Goal: Task Accomplishment & Management: Manage account settings

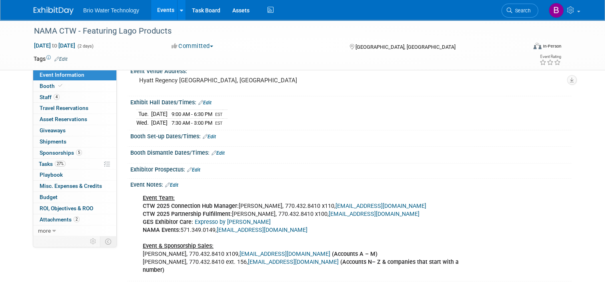
scroll to position [62, 0]
click at [157, 15] on link "Events" at bounding box center [165, 10] width 29 height 20
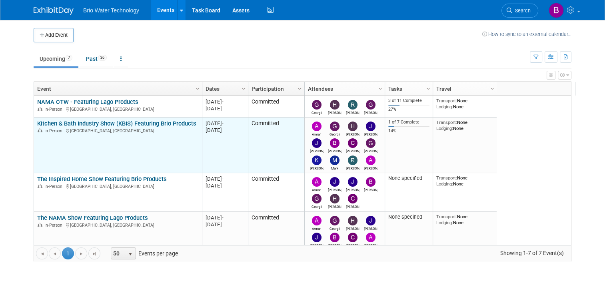
click at [90, 122] on link "Kitchen & Bath Industry Show (KBIS) Featuring Brio Products" at bounding box center [116, 123] width 159 height 7
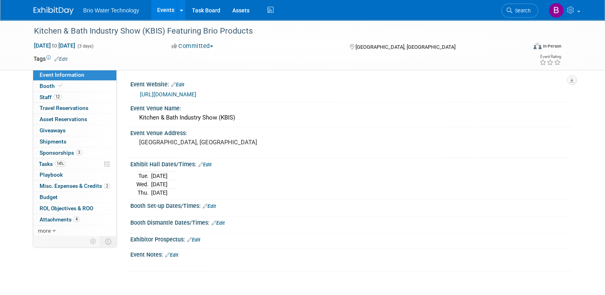
click at [205, 163] on link "Edit" at bounding box center [204, 165] width 13 height 6
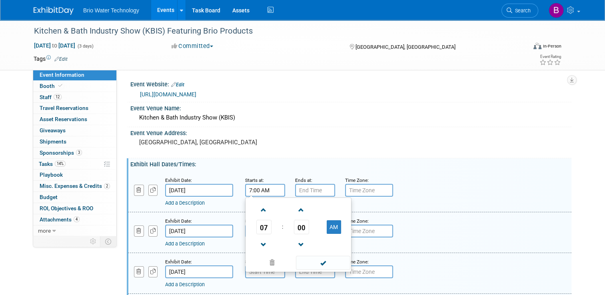
click at [266, 190] on input "7:00 AM" at bounding box center [265, 190] width 40 height 13
click at [258, 210] on span at bounding box center [264, 210] width 14 height 14
type input "9:00 AM"
click at [308, 262] on span at bounding box center [323, 263] width 54 height 14
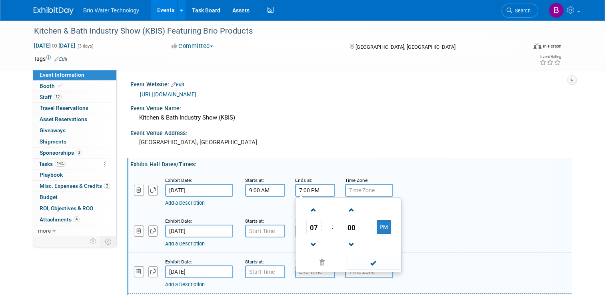
click at [310, 189] on input "7:00 PM" at bounding box center [315, 190] width 40 height 13
click at [307, 244] on span at bounding box center [314, 245] width 14 height 14
type input "5:00 PM"
click at [346, 262] on span at bounding box center [373, 263] width 54 height 14
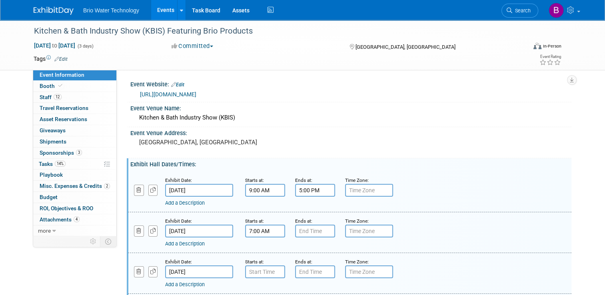
click at [266, 234] on input "7:00 AM" at bounding box center [265, 231] width 40 height 13
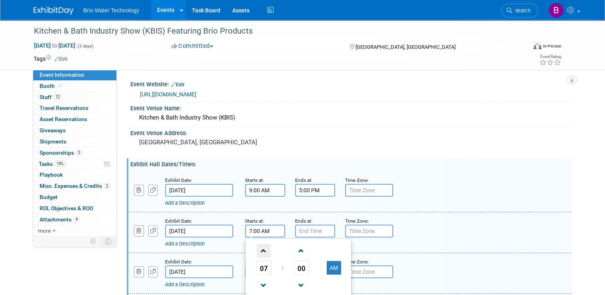
click at [261, 252] on span at bounding box center [264, 251] width 14 height 14
click at [257, 284] on span at bounding box center [264, 286] width 14 height 14
type input "9:00 AM"
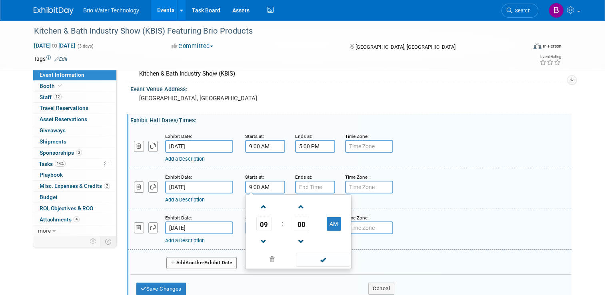
scroll to position [45, 0]
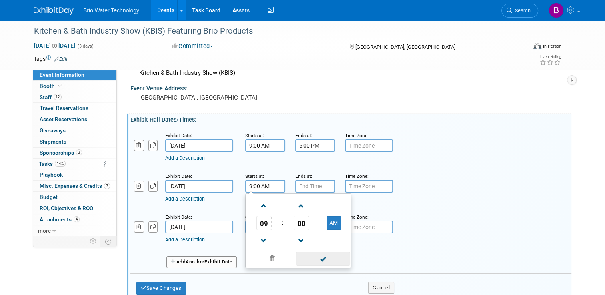
click at [313, 258] on span at bounding box center [323, 259] width 54 height 14
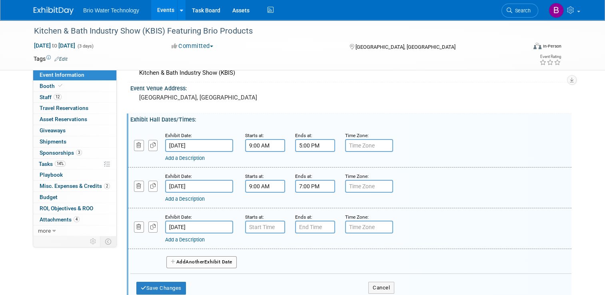
click at [317, 184] on input "7:00 PM" at bounding box center [315, 186] width 40 height 13
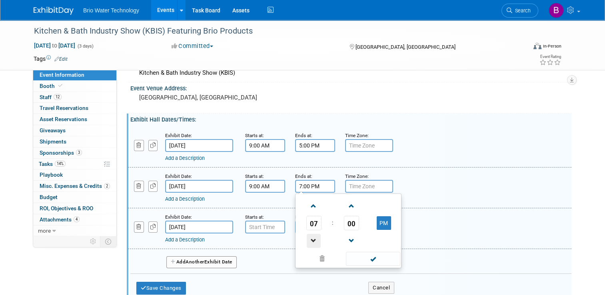
click at [310, 240] on span at bounding box center [314, 241] width 14 height 14
type input "5:00 PM"
click at [358, 259] on span at bounding box center [373, 259] width 54 height 14
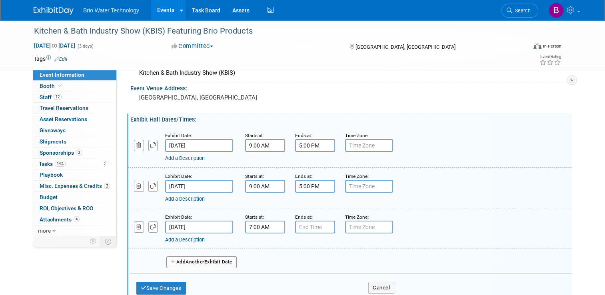
click at [261, 226] on input "7:00 AM" at bounding box center [265, 227] width 40 height 13
click at [262, 245] on span at bounding box center [264, 247] width 14 height 14
type input "9:00 AM"
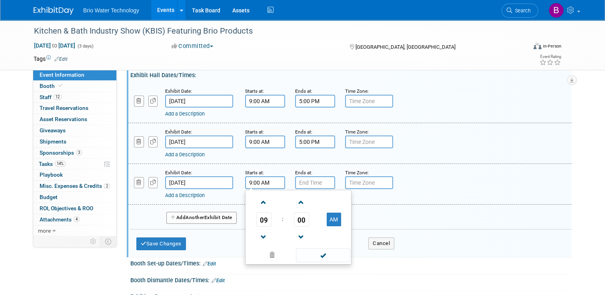
scroll to position [90, 0]
click at [318, 253] on span at bounding box center [323, 255] width 54 height 14
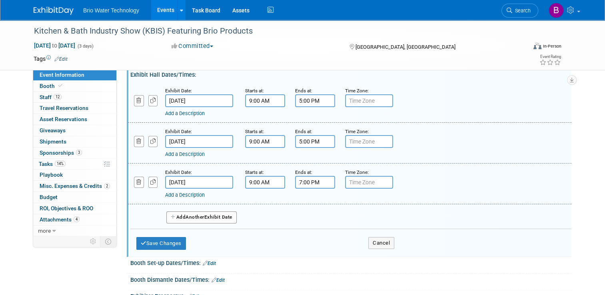
click at [320, 178] on input "7:00 PM" at bounding box center [315, 182] width 40 height 13
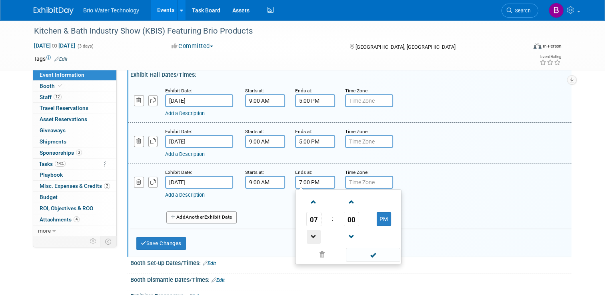
click at [308, 232] on span at bounding box center [314, 237] width 14 height 14
type input "5:00 PM"
click at [373, 254] on span at bounding box center [373, 255] width 54 height 14
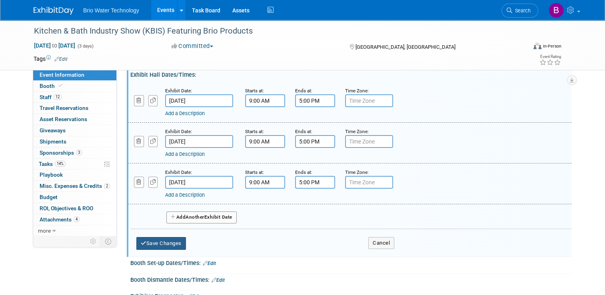
click at [169, 238] on button "Save Changes" at bounding box center [161, 243] width 50 height 13
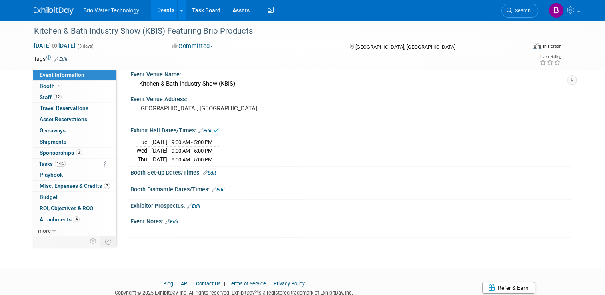
scroll to position [0, 0]
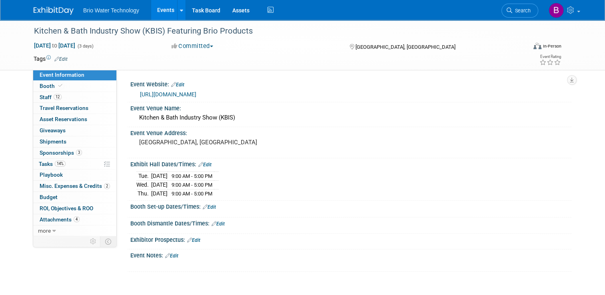
click at [208, 206] on link "Edit" at bounding box center [209, 207] width 13 height 6
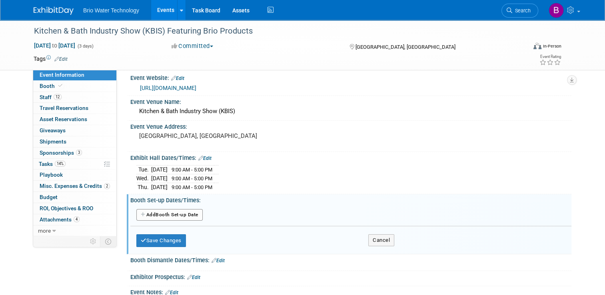
scroll to position [6, 0]
click at [373, 243] on button "Cancel" at bounding box center [381, 240] width 26 height 12
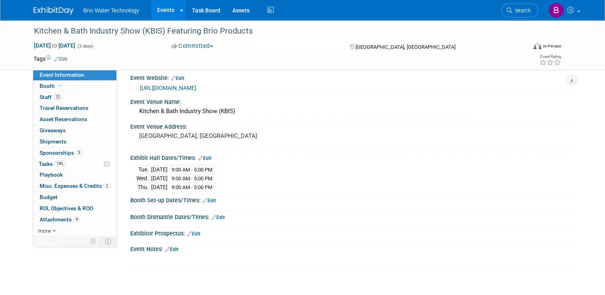
click at [218, 215] on link "Edit" at bounding box center [218, 218] width 13 height 6
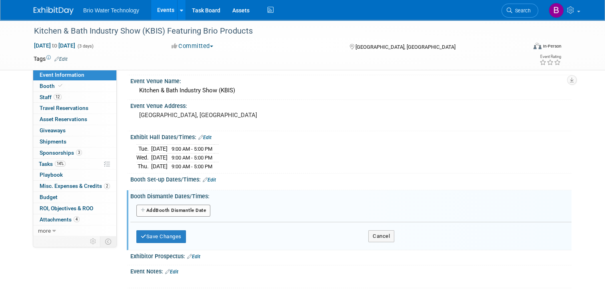
scroll to position [27, 0]
click at [168, 210] on button "Add Another Booth Dismantle Date" at bounding box center [173, 211] width 74 height 12
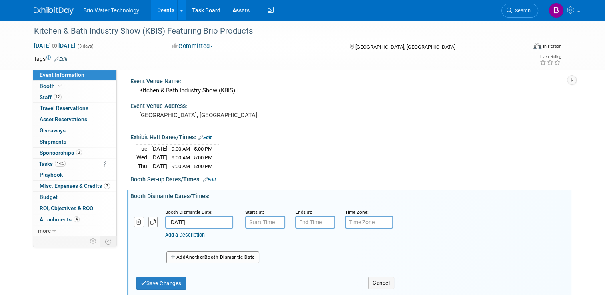
click at [203, 222] on input "[DATE]" at bounding box center [199, 222] width 68 height 13
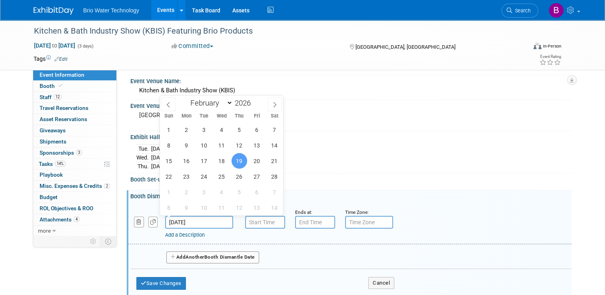
click at [243, 158] on span "19" at bounding box center [240, 161] width 16 height 16
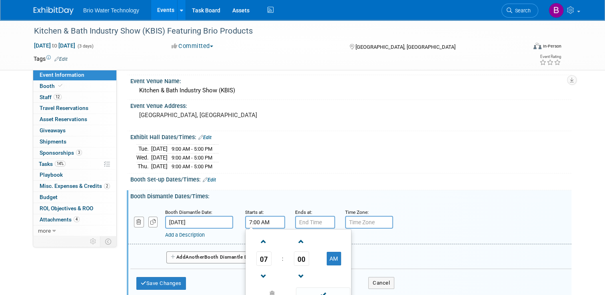
click at [253, 218] on input "7:00 AM" at bounding box center [265, 222] width 40 height 13
click at [258, 272] on span at bounding box center [264, 277] width 14 height 14
click at [329, 255] on button "AM" at bounding box center [334, 259] width 14 height 14
type input "5:00 PM"
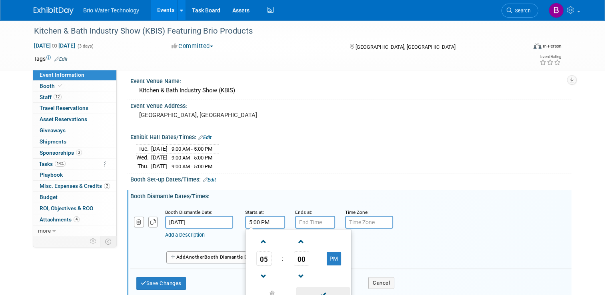
click at [314, 290] on span at bounding box center [323, 295] width 54 height 14
click at [317, 222] on input "7:00 PM" at bounding box center [315, 222] width 40 height 13
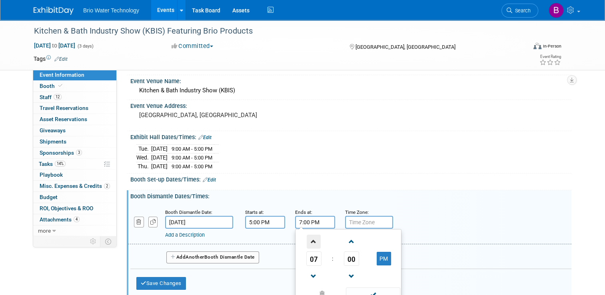
click at [309, 242] on span at bounding box center [314, 242] width 14 height 14
type input "10:00 PM"
click at [355, 290] on span at bounding box center [373, 295] width 54 height 14
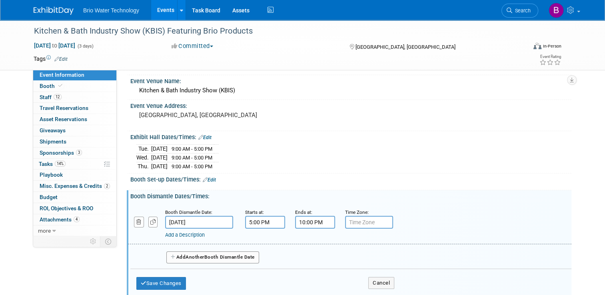
click at [186, 255] on span "Another" at bounding box center [195, 257] width 19 height 6
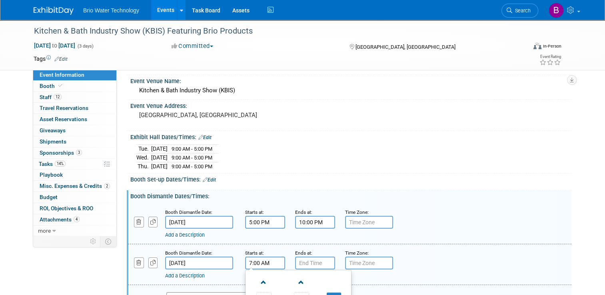
click at [274, 259] on input "7:00 AM" at bounding box center [265, 263] width 40 height 13
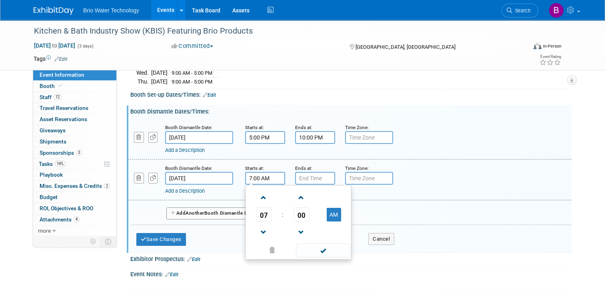
scroll to position [121, 0]
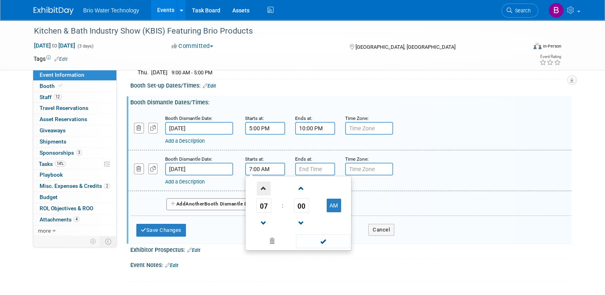
click at [257, 184] on span at bounding box center [264, 189] width 14 height 14
type input "8:00 AM"
click at [318, 238] on span at bounding box center [323, 241] width 54 height 14
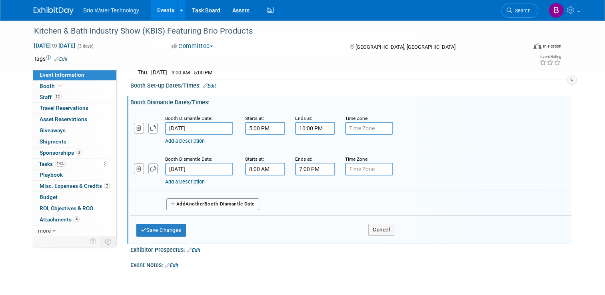
click at [306, 164] on input "7:00 PM" at bounding box center [315, 169] width 40 height 13
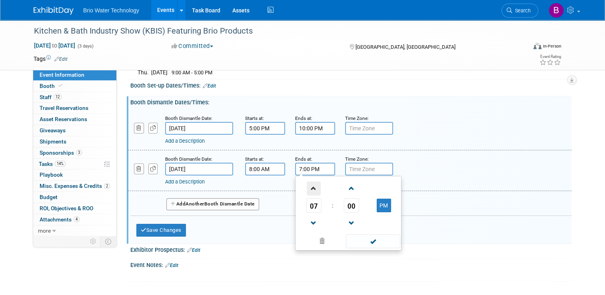
click at [310, 184] on span at bounding box center [314, 189] width 14 height 14
click at [345, 221] on span at bounding box center [351, 223] width 14 height 14
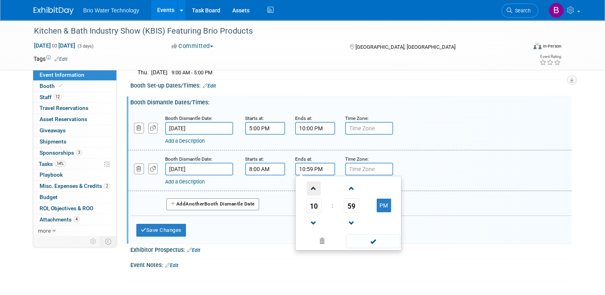
click at [307, 188] on span at bounding box center [314, 189] width 14 height 14
type input "11:59 PM"
click at [371, 239] on span at bounding box center [373, 241] width 54 height 14
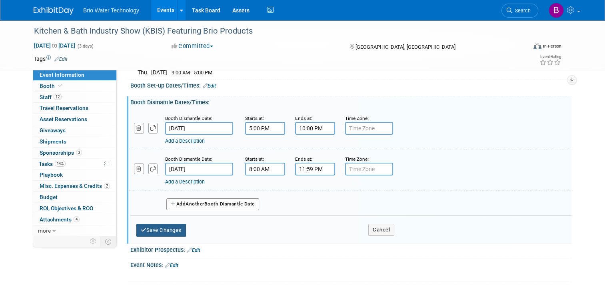
click at [162, 231] on button "Save Changes" at bounding box center [161, 230] width 50 height 13
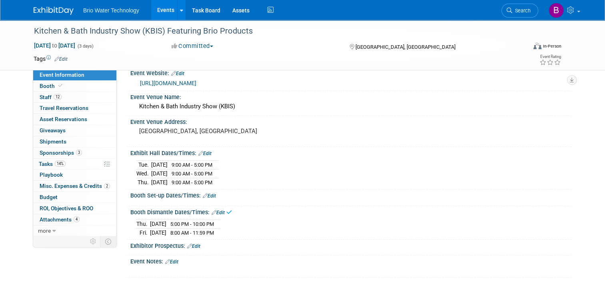
scroll to position [11, 0]
click at [211, 195] on link "Edit" at bounding box center [209, 196] width 13 height 6
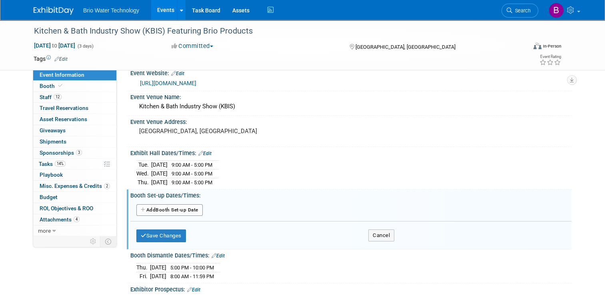
click at [175, 206] on button "Add Another Booth Set-up Date" at bounding box center [169, 210] width 66 height 12
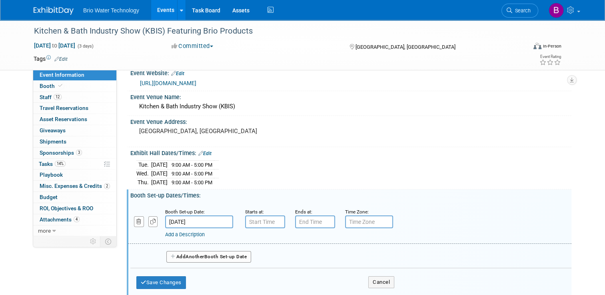
click at [192, 221] on input "[DATE]" at bounding box center [199, 222] width 68 height 13
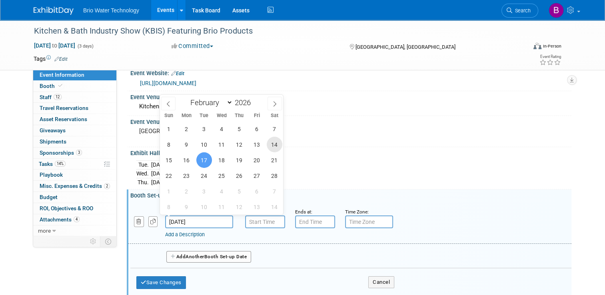
click at [274, 146] on span "14" at bounding box center [275, 145] width 16 height 16
type input "Feb 14, 2026"
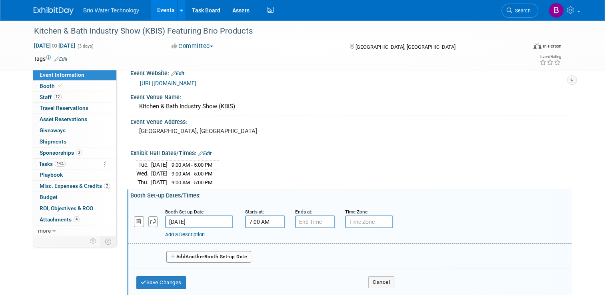
click at [252, 220] on input "7:00 AM" at bounding box center [265, 222] width 40 height 13
click at [259, 243] on span at bounding box center [264, 241] width 14 height 14
type input "8:00 AM"
click at [306, 290] on span at bounding box center [323, 294] width 54 height 14
click at [312, 218] on input "7:00 PM" at bounding box center [315, 222] width 40 height 13
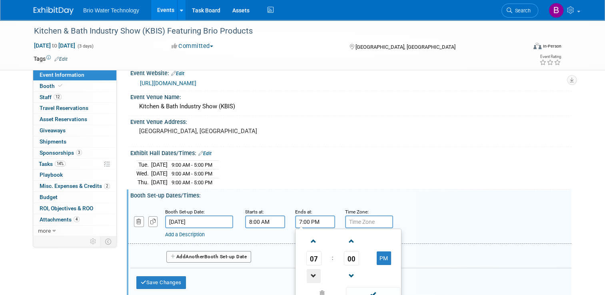
click at [307, 273] on span at bounding box center [314, 276] width 14 height 14
type input "5:00 PM"
click at [352, 292] on span at bounding box center [373, 294] width 54 height 14
click at [186, 256] on span "Another" at bounding box center [195, 257] width 19 height 6
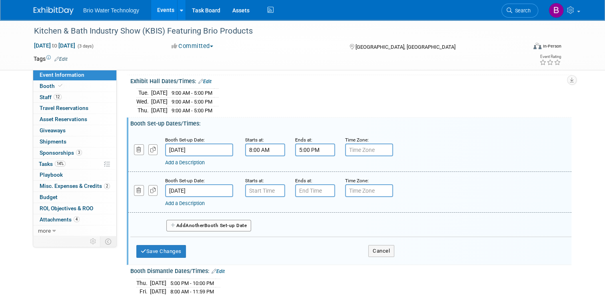
scroll to position [87, 0]
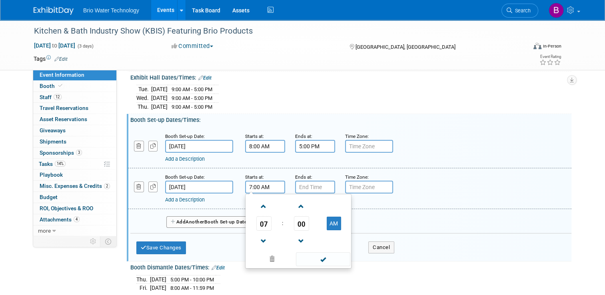
click at [258, 183] on input "7:00 AM" at bounding box center [265, 187] width 40 height 13
click at [261, 207] on span at bounding box center [264, 207] width 14 height 14
type input "8:00 AM"
click at [302, 254] on span at bounding box center [323, 259] width 54 height 14
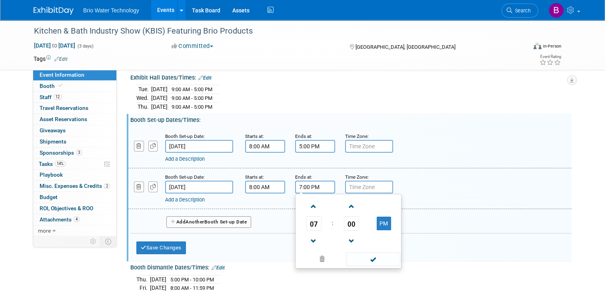
click at [312, 183] on input "7:00 PM" at bounding box center [315, 187] width 40 height 13
click at [307, 240] on span at bounding box center [314, 241] width 14 height 14
type input "5:00 PM"
click at [349, 257] on span at bounding box center [373, 259] width 54 height 14
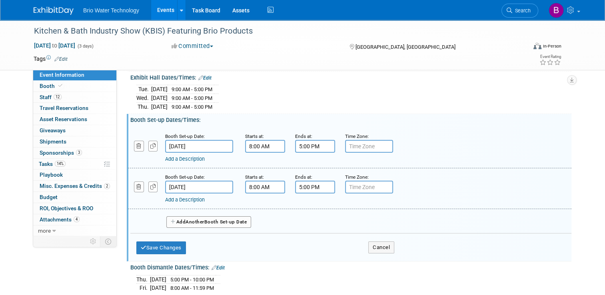
click at [222, 223] on button "Add Another Booth Set-up Date" at bounding box center [208, 222] width 85 height 12
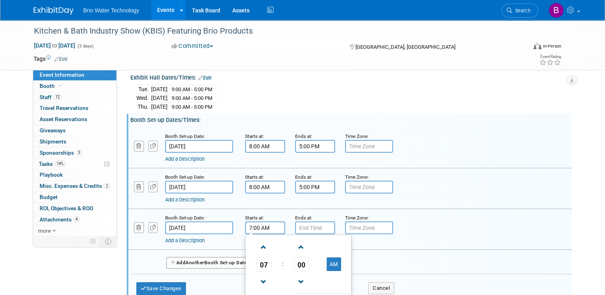
click at [265, 226] on input "7:00 AM" at bounding box center [265, 228] width 40 height 13
click at [260, 246] on span at bounding box center [264, 247] width 14 height 14
type input "8:00 AM"
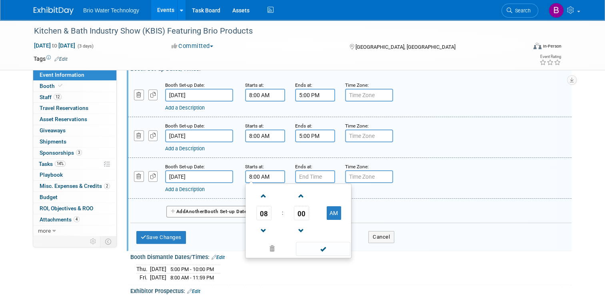
scroll to position [140, 0]
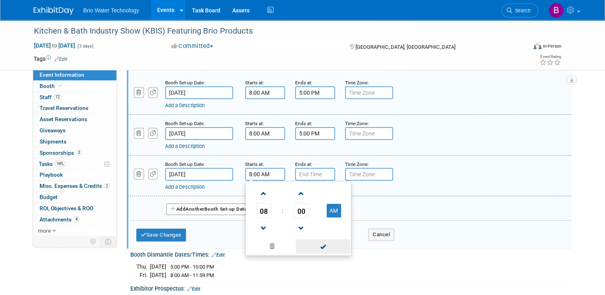
click at [333, 247] on span at bounding box center [323, 247] width 54 height 14
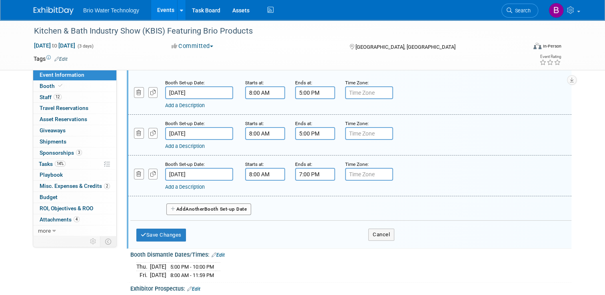
click at [311, 172] on input "7:00 PM" at bounding box center [315, 174] width 40 height 13
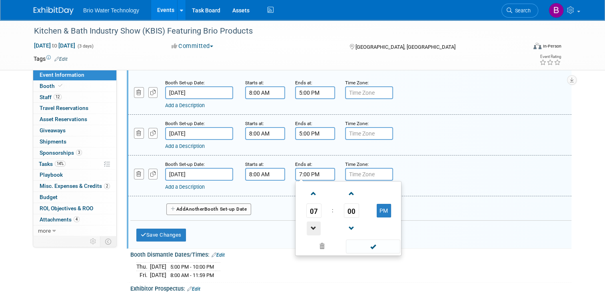
click at [308, 223] on span at bounding box center [314, 229] width 14 height 14
click at [308, 226] on span at bounding box center [314, 229] width 14 height 14
type input "5:00 PM"
click at [375, 244] on span at bounding box center [373, 247] width 54 height 14
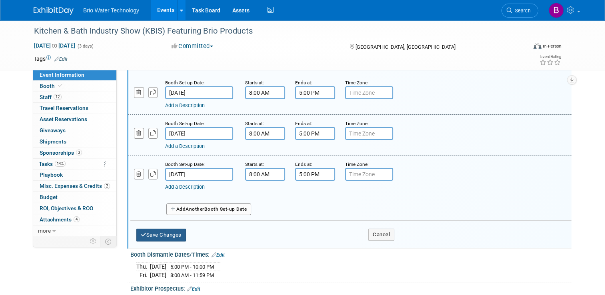
click at [168, 233] on button "Save Changes" at bounding box center [161, 235] width 50 height 13
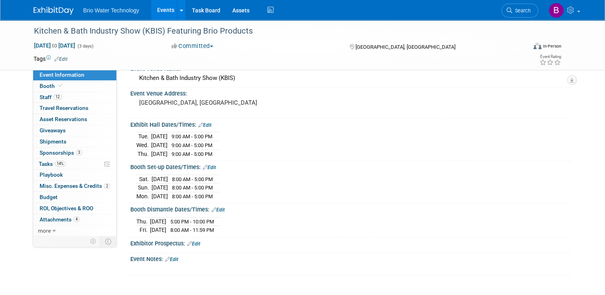
scroll to position [40, 0]
click at [208, 165] on link "Edit" at bounding box center [209, 167] width 13 height 6
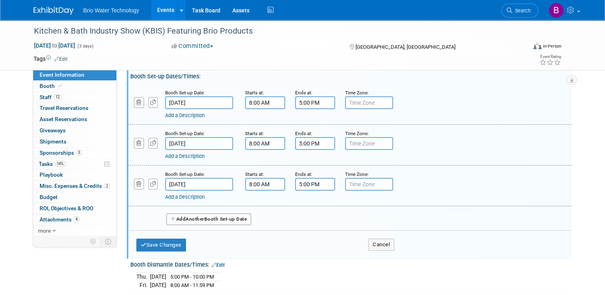
scroll to position [134, 0]
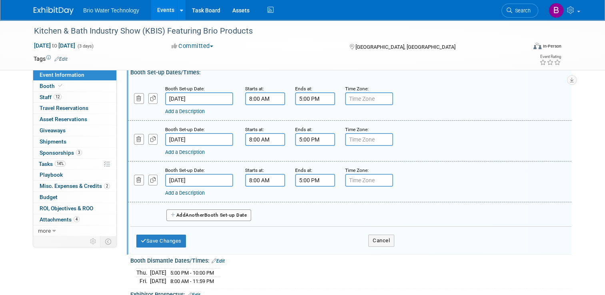
click at [180, 110] on link "Add a Description" at bounding box center [185, 111] width 40 height 6
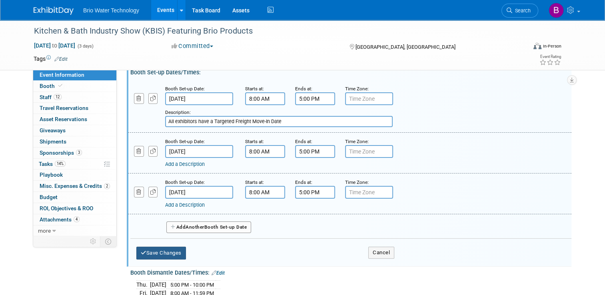
type input "All exhibitors have a Targeted Freight Move-In Date"
click at [154, 251] on button "Save Changes" at bounding box center [161, 253] width 50 height 13
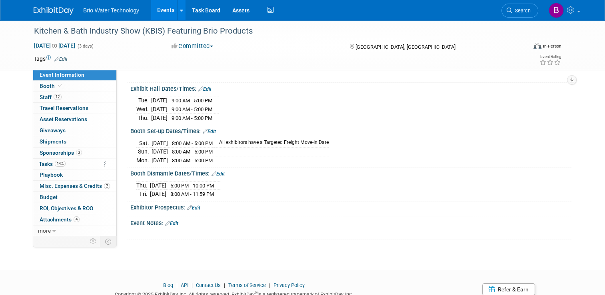
scroll to position [0, 0]
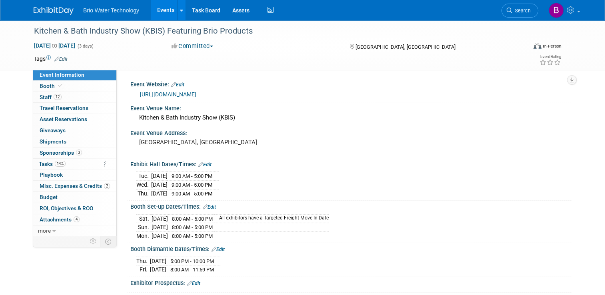
click at [163, 105] on div "Event Venue Name:" at bounding box center [350, 107] width 441 height 10
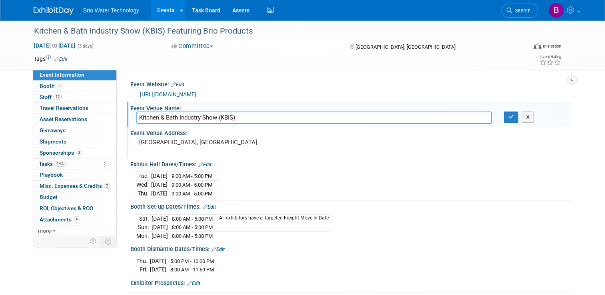
click at [192, 142] on pre "[GEOGRAPHIC_DATA], [GEOGRAPHIC_DATA]" at bounding box center [222, 142] width 166 height 7
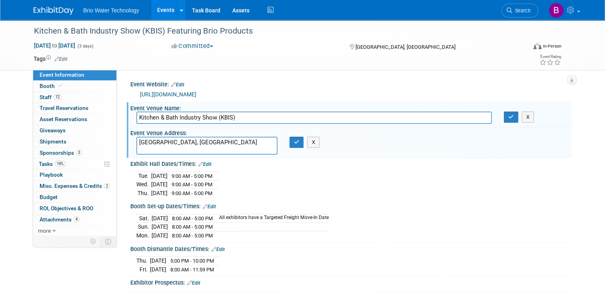
click at [136, 140] on textarea "[GEOGRAPHIC_DATA], [GEOGRAPHIC_DATA]" at bounding box center [206, 146] width 141 height 18
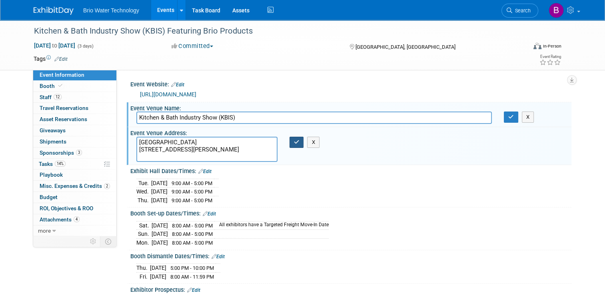
type textarea "Orange County Convention Center 9899 International Dr Orlando, FL 32819"
click at [293, 145] on button "button" at bounding box center [297, 142] width 14 height 11
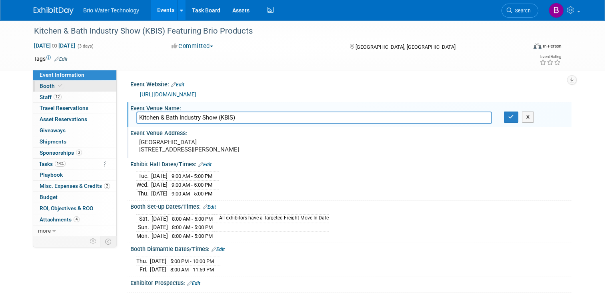
click at [45, 85] on span "Booth" at bounding box center [52, 86] width 24 height 6
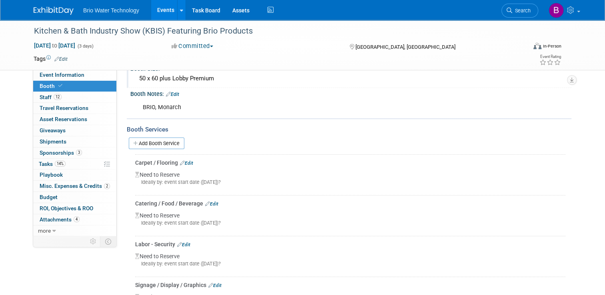
scroll to position [124, 0]
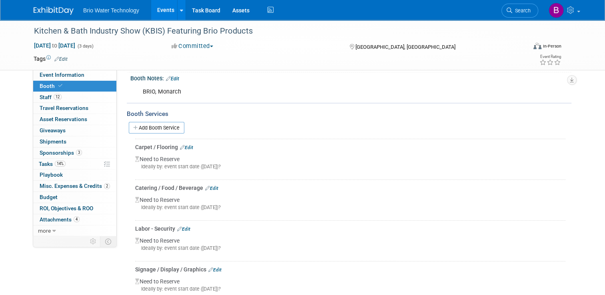
click at [184, 145] on link "Edit" at bounding box center [186, 148] width 13 height 6
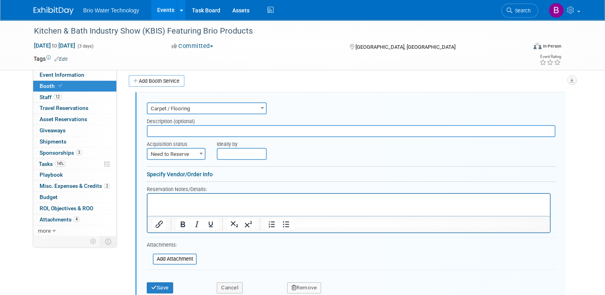
scroll to position [0, 0]
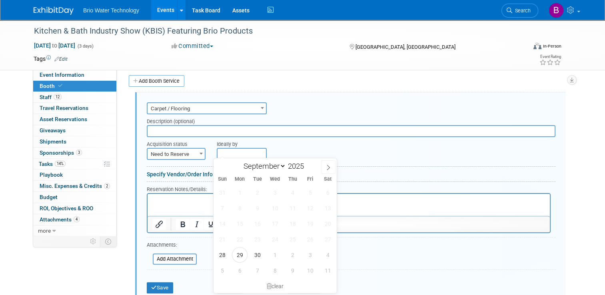
click at [230, 150] on input "text" at bounding box center [242, 154] width 50 height 12
click at [282, 166] on select "September October November December" at bounding box center [263, 166] width 46 height 10
select select "11"
click at [240, 161] on select "September October November December" at bounding box center [263, 166] width 46 height 10
click at [284, 164] on select "September October November December" at bounding box center [263, 166] width 46 height 10
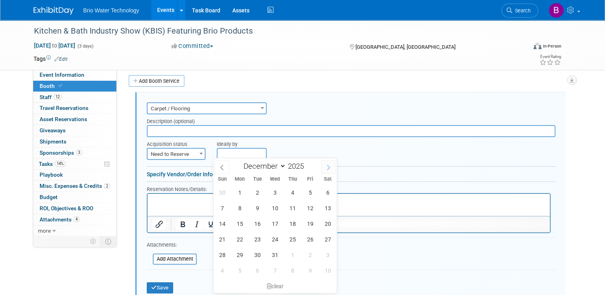
click at [331, 166] on span at bounding box center [328, 167] width 14 height 14
type input "2026"
select select "0"
click at [277, 243] on span "21" at bounding box center [275, 240] width 16 height 16
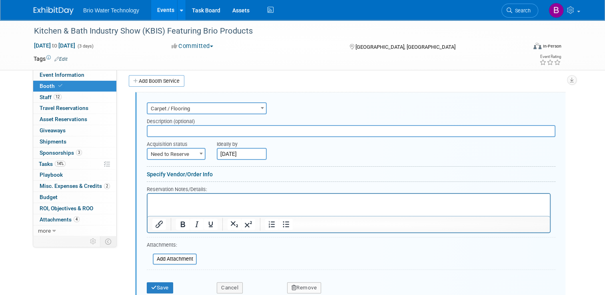
click at [231, 154] on input "Jan 21, 2026" at bounding box center [242, 154] width 50 height 12
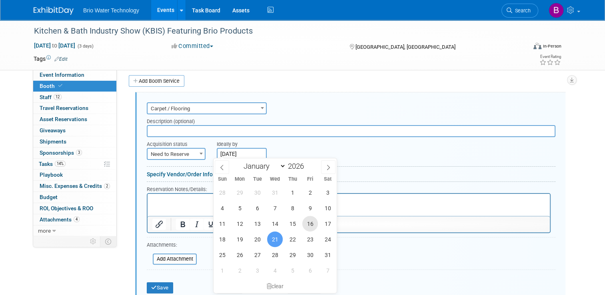
click at [311, 225] on span "16" at bounding box center [310, 224] width 16 height 16
type input "Jan 16, 2026"
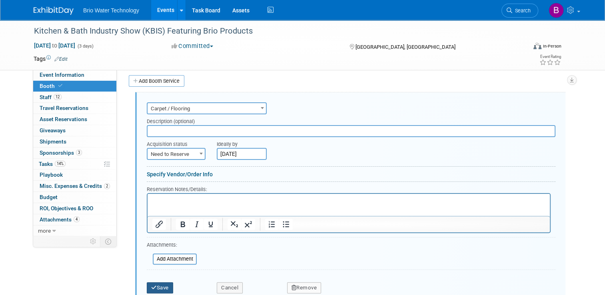
click at [162, 284] on button "Save" at bounding box center [160, 287] width 26 height 11
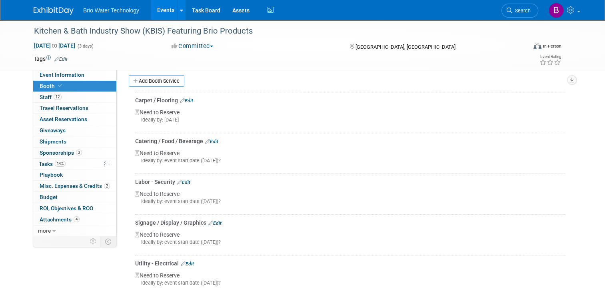
click at [212, 139] on link "Edit" at bounding box center [211, 142] width 13 height 6
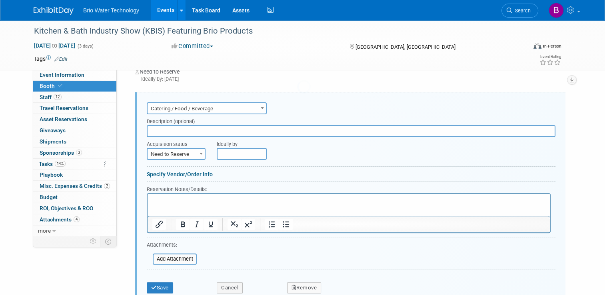
scroll to position [212, 0]
click at [227, 148] on input "text" at bounding box center [242, 154] width 50 height 12
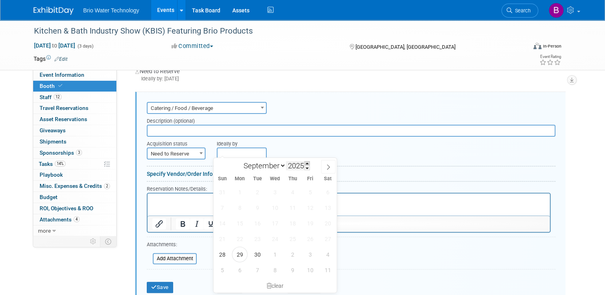
click at [307, 163] on span at bounding box center [307, 163] width 6 height 5
type input "2026"
click at [284, 166] on select "January February March April May June July August September October November De…" at bounding box center [263, 166] width 46 height 10
select select "1"
click at [240, 161] on select "January February March April May June July August September October November De…" at bounding box center [263, 166] width 46 height 10
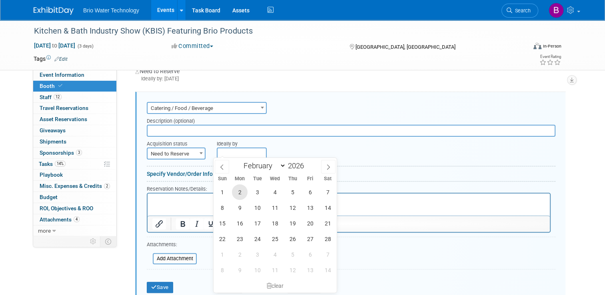
click at [244, 190] on span "2" at bounding box center [240, 192] width 16 height 16
type input "Feb 2, 2026"
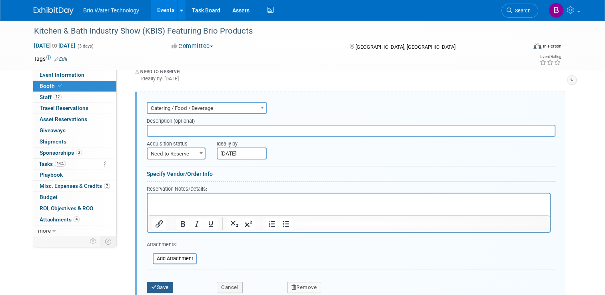
click at [151, 285] on icon "submit" at bounding box center [154, 287] width 6 height 5
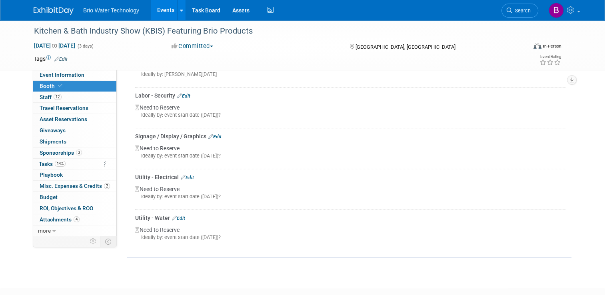
scroll to position [258, 0]
click at [186, 174] on link "Edit" at bounding box center [187, 177] width 13 height 6
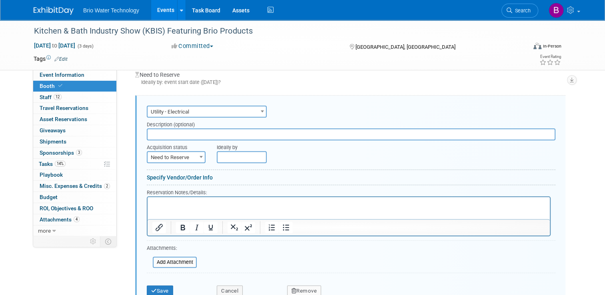
scroll to position [334, 0]
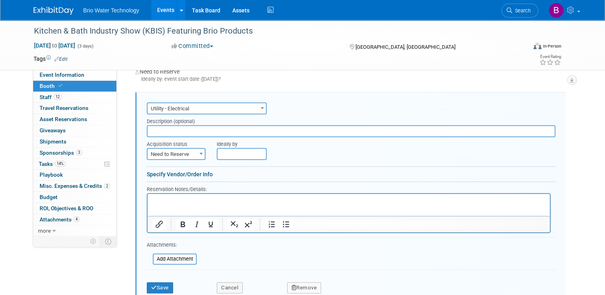
click at [226, 150] on input "text" at bounding box center [242, 154] width 50 height 12
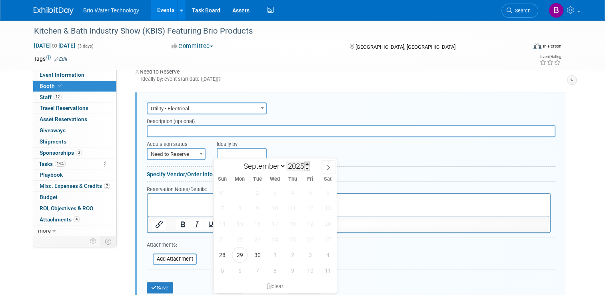
click at [306, 162] on span at bounding box center [307, 164] width 6 height 5
type input "2026"
click at [284, 166] on select "January February March April May June July August September October November De…" at bounding box center [263, 166] width 46 height 10
select select "0"
click at [240, 161] on select "January February March April May June July August September October November De…" at bounding box center [263, 166] width 46 height 10
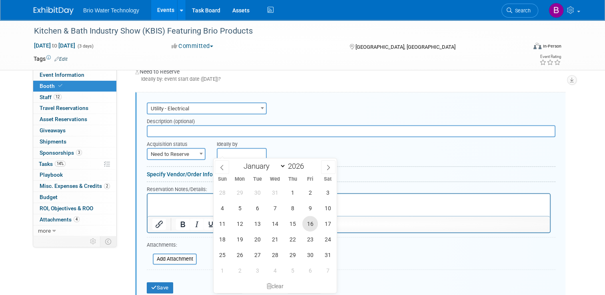
click at [308, 224] on span "16" at bounding box center [310, 224] width 16 height 16
type input "Jan 16, 2026"
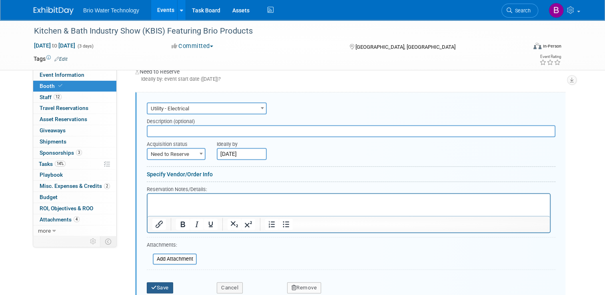
click at [163, 286] on button "Save" at bounding box center [160, 287] width 26 height 11
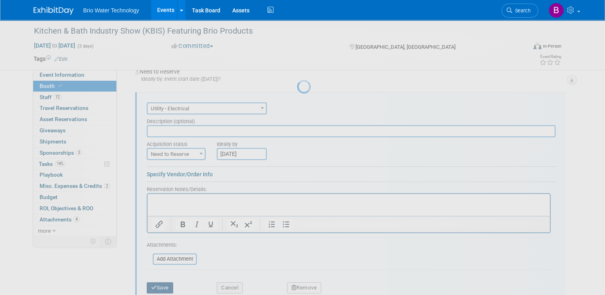
scroll to position [305, 0]
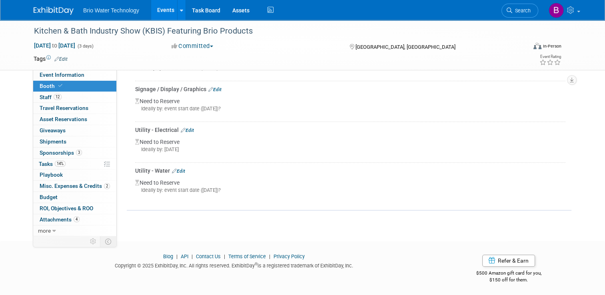
click at [176, 168] on link "Edit" at bounding box center [178, 171] width 13 height 6
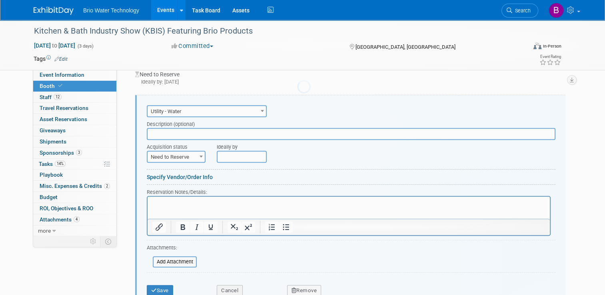
scroll to position [375, 0]
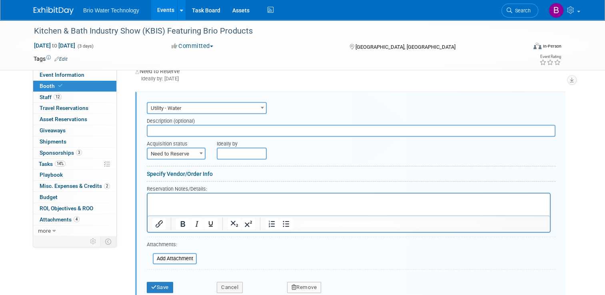
click at [237, 150] on input "text" at bounding box center [242, 154] width 50 height 12
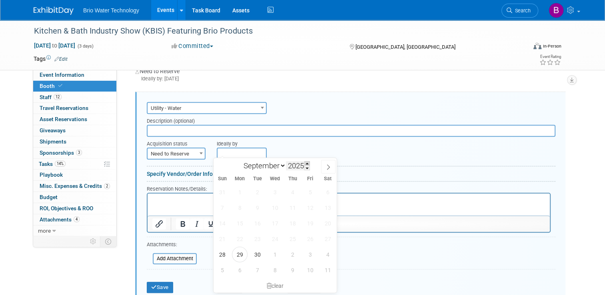
click at [308, 164] on span at bounding box center [307, 163] width 6 height 5
type input "2026"
click at [281, 166] on select "January February March April May June July August September October November De…" at bounding box center [263, 166] width 46 height 10
select select "0"
click at [240, 161] on select "January February March April May June July August September October November De…" at bounding box center [263, 166] width 46 height 10
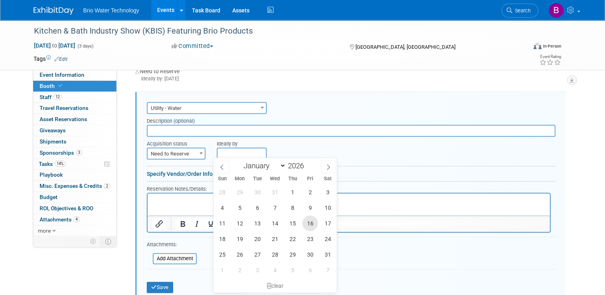
click at [310, 223] on span "16" at bounding box center [310, 224] width 16 height 16
type input "Jan 16, 2026"
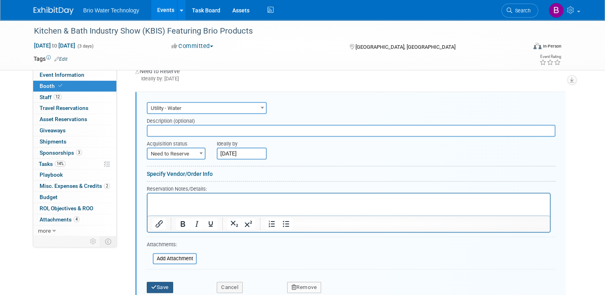
click at [158, 283] on button "Save" at bounding box center [160, 287] width 26 height 11
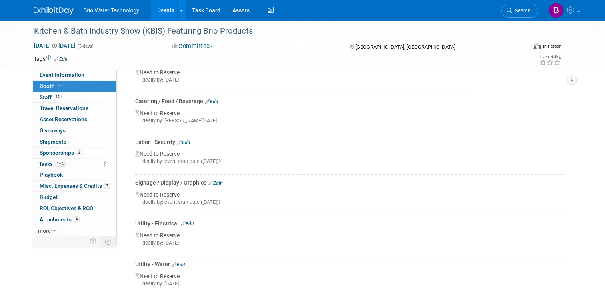
scroll to position [211, 0]
click at [184, 140] on link "Edit" at bounding box center [183, 143] width 13 height 6
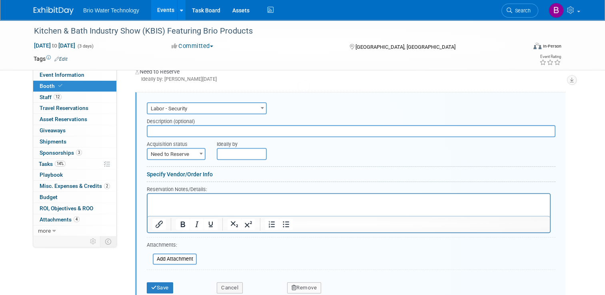
scroll to position [0, 0]
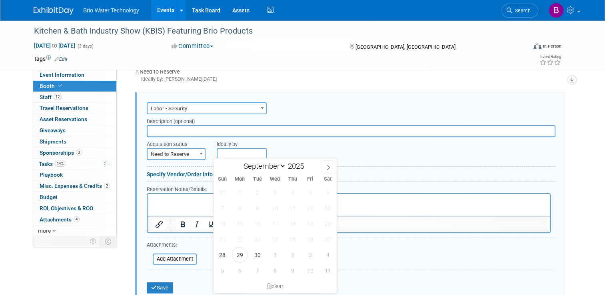
click at [243, 148] on input "text" at bounding box center [242, 154] width 50 height 12
click at [308, 164] on span at bounding box center [307, 164] width 6 height 5
type input "2026"
click at [284, 167] on select "January February March April May June July August September October November De…" at bounding box center [263, 166] width 46 height 10
select select "0"
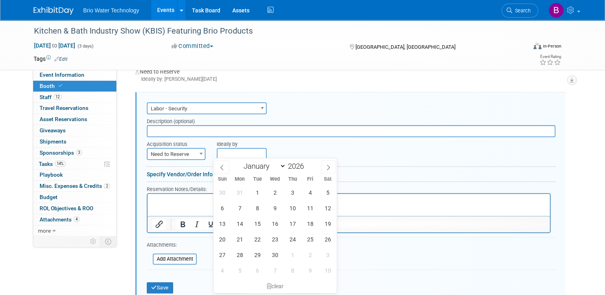
click at [240, 161] on select "January February March April May June July August September October November De…" at bounding box center [263, 166] width 46 height 10
click at [308, 194] on span "2" at bounding box center [310, 193] width 16 height 16
type input "Jan 2, 2026"
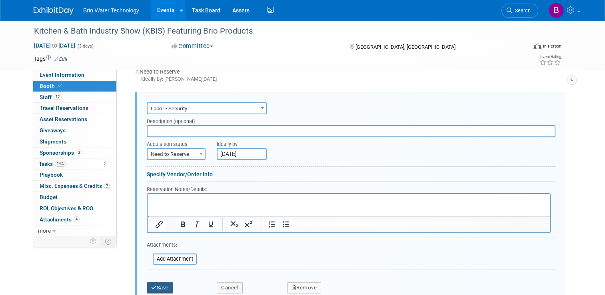
click at [158, 285] on button "Save" at bounding box center [160, 287] width 26 height 11
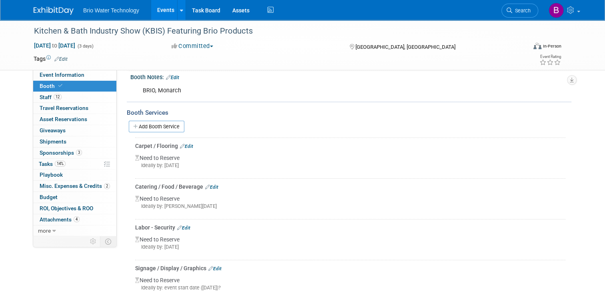
scroll to position [128, 0]
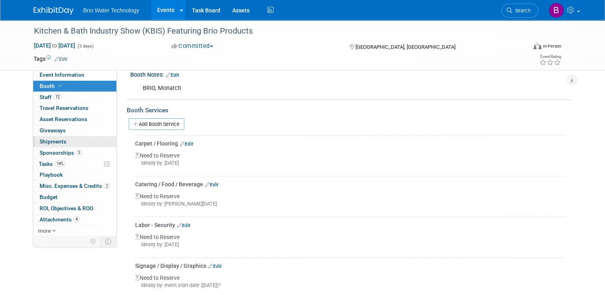
click at [45, 140] on span "Shipments 0" at bounding box center [53, 141] width 27 height 6
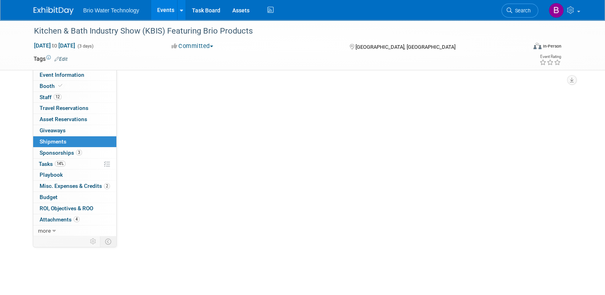
scroll to position [0, 0]
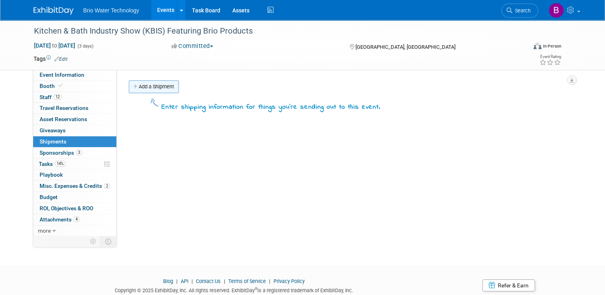
click at [156, 86] on link "Add a Shipment" at bounding box center [154, 86] width 50 height 13
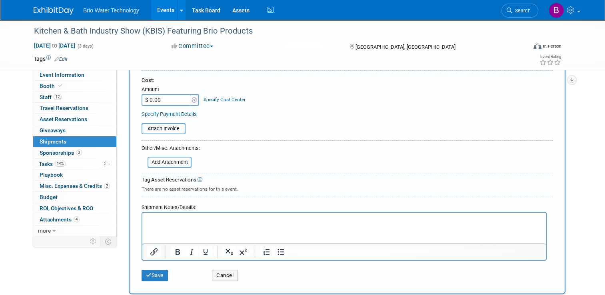
scroll to position [150, 0]
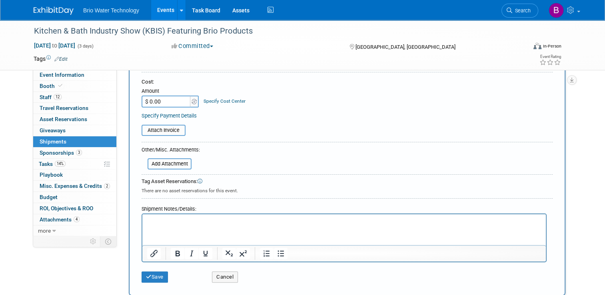
click at [244, 226] on html at bounding box center [343, 219] width 403 height 11
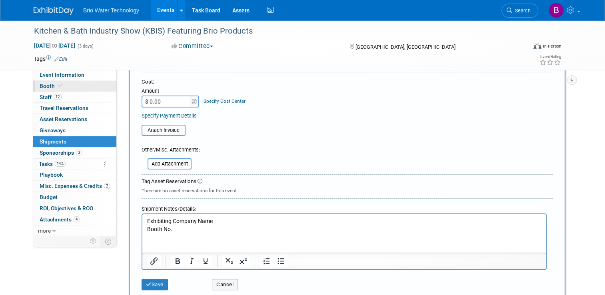
click at [46, 84] on span "Booth" at bounding box center [52, 86] width 24 height 6
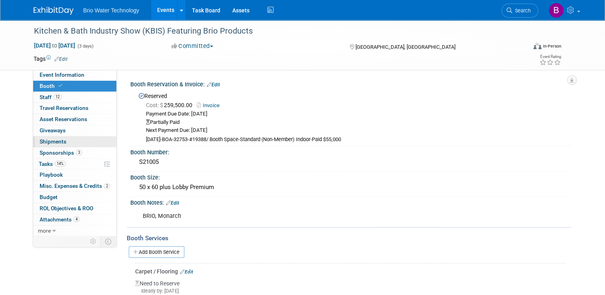
click at [55, 142] on span "Shipments 0" at bounding box center [53, 141] width 27 height 6
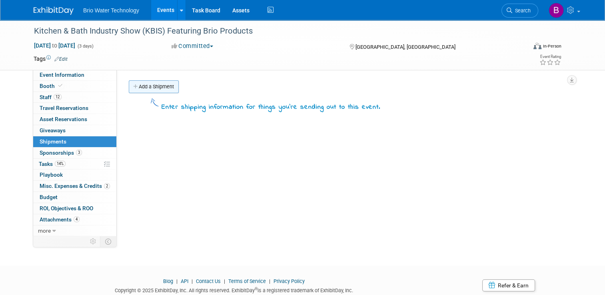
click at [153, 91] on link "Add a Shipment" at bounding box center [154, 86] width 50 height 13
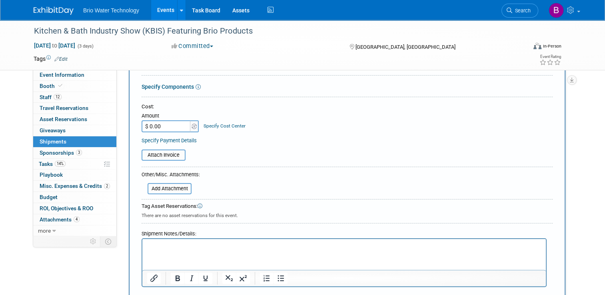
scroll to position [128, 0]
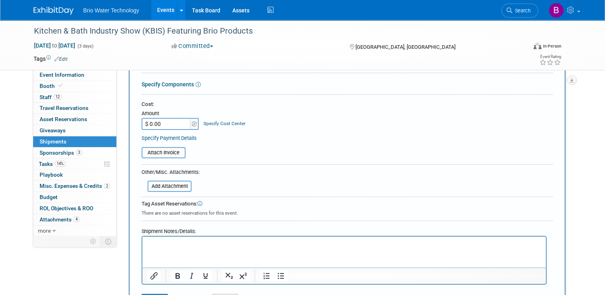
click at [248, 244] on p "Rich Text Area. Press ALT-0 for help." at bounding box center [344, 244] width 394 height 8
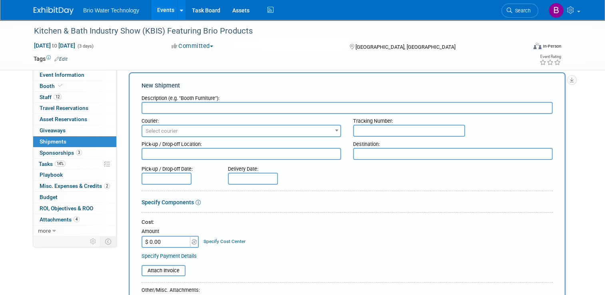
scroll to position [6, 0]
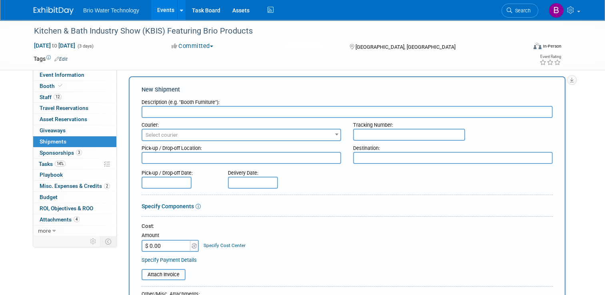
click at [258, 108] on input "text" at bounding box center [347, 112] width 411 height 12
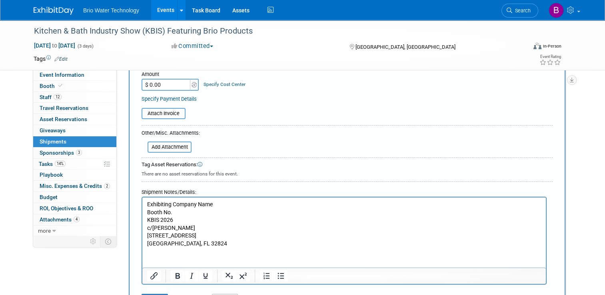
scroll to position [199, 0]
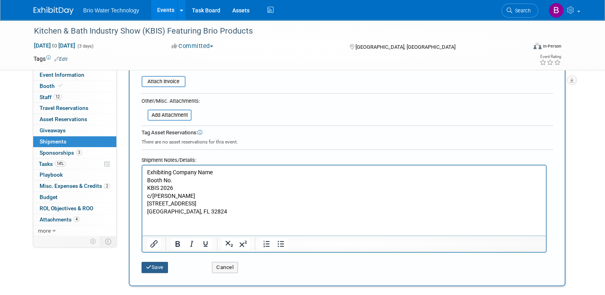
type input "Freight & Deliveries"
click at [157, 265] on button "Save" at bounding box center [155, 267] width 26 height 11
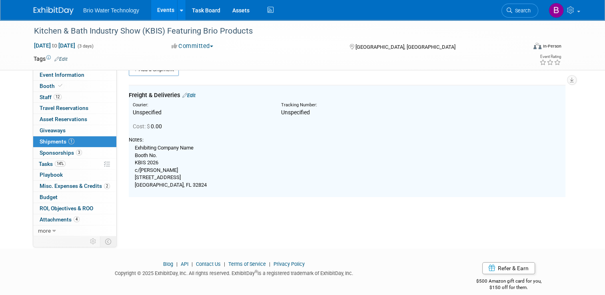
scroll to position [0, 0]
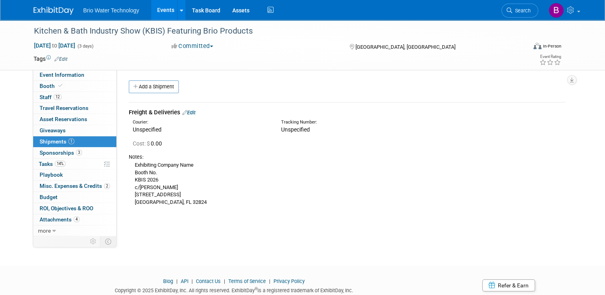
drag, startPoint x: 284, startPoint y: 214, endPoint x: 272, endPoint y: 215, distance: 12.5
click at [272, 215] on div "Event Website: Edit https://kbis.com/ Event Venue Name: Kitchen & Bath Industry…" at bounding box center [344, 153] width 455 height 166
drag, startPoint x: 272, startPoint y: 215, endPoint x: 248, endPoint y: 207, distance: 25.4
click at [248, 207] on div "Notes: Exhibiting Company Name Booth No. KBIS 2026 c/o Freeman 10088 General Dr…" at bounding box center [347, 179] width 437 height 59
click at [227, 100] on div "Freight & Deliveries Edit Courier: Unspecified Tracking Number:" at bounding box center [347, 155] width 437 height 117
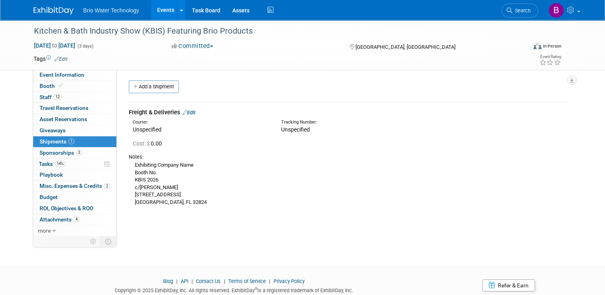
click at [190, 111] on link "Edit" at bounding box center [188, 113] width 13 height 6
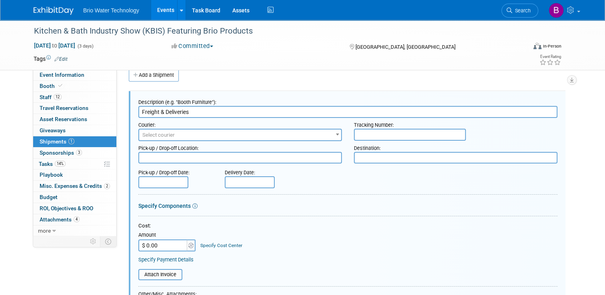
click at [176, 180] on input "text" at bounding box center [163, 182] width 50 height 12
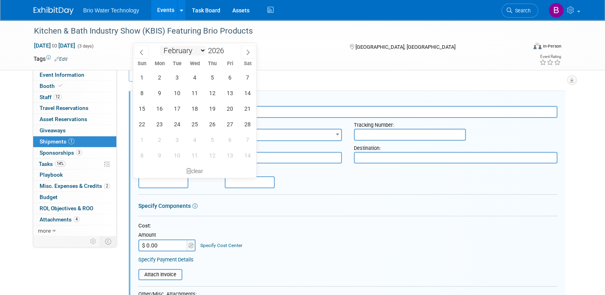
click at [201, 51] on select "January February March April May June July August September October November De…" at bounding box center [183, 51] width 46 height 10
select select "0"
click at [160, 46] on select "January February March April May June July August September October November De…" at bounding box center [183, 51] width 46 height 10
click at [210, 139] on span "29" at bounding box center [213, 140] width 16 height 16
type input "Jan 29, 2026"
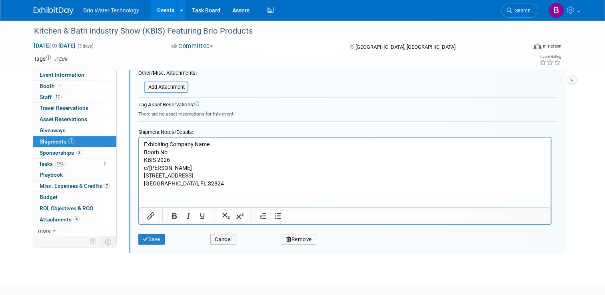
scroll to position [232, 0]
click at [151, 234] on button "Save" at bounding box center [151, 239] width 26 height 11
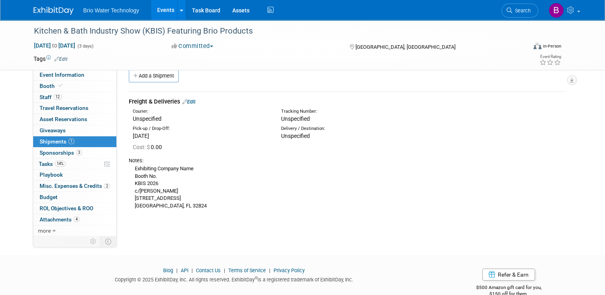
scroll to position [0, 0]
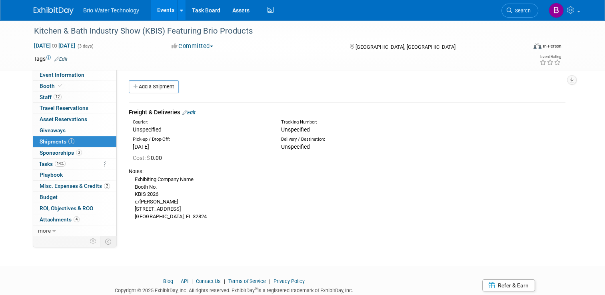
click at [241, 178] on div "Exhibiting Company Name Booth No. KBIS 2026 c/o Freeman 10088 General Drive Orl…" at bounding box center [347, 198] width 437 height 46
click at [334, 206] on div "Exhibiting Company Name Booth No. KBIS 2026 c/o Freeman 10088 General Drive Orl…" at bounding box center [347, 198] width 437 height 46
